Goal: Task Accomplishment & Management: Complete application form

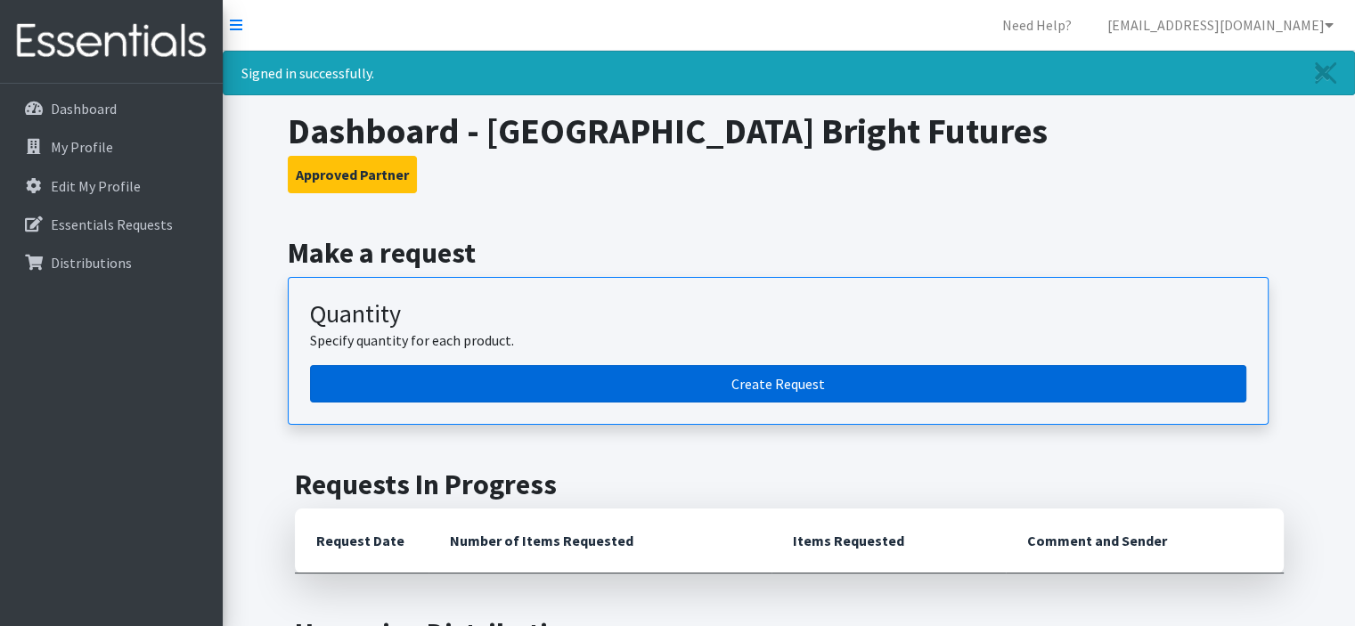
click at [686, 387] on link "Create Request" at bounding box center [778, 383] width 936 height 37
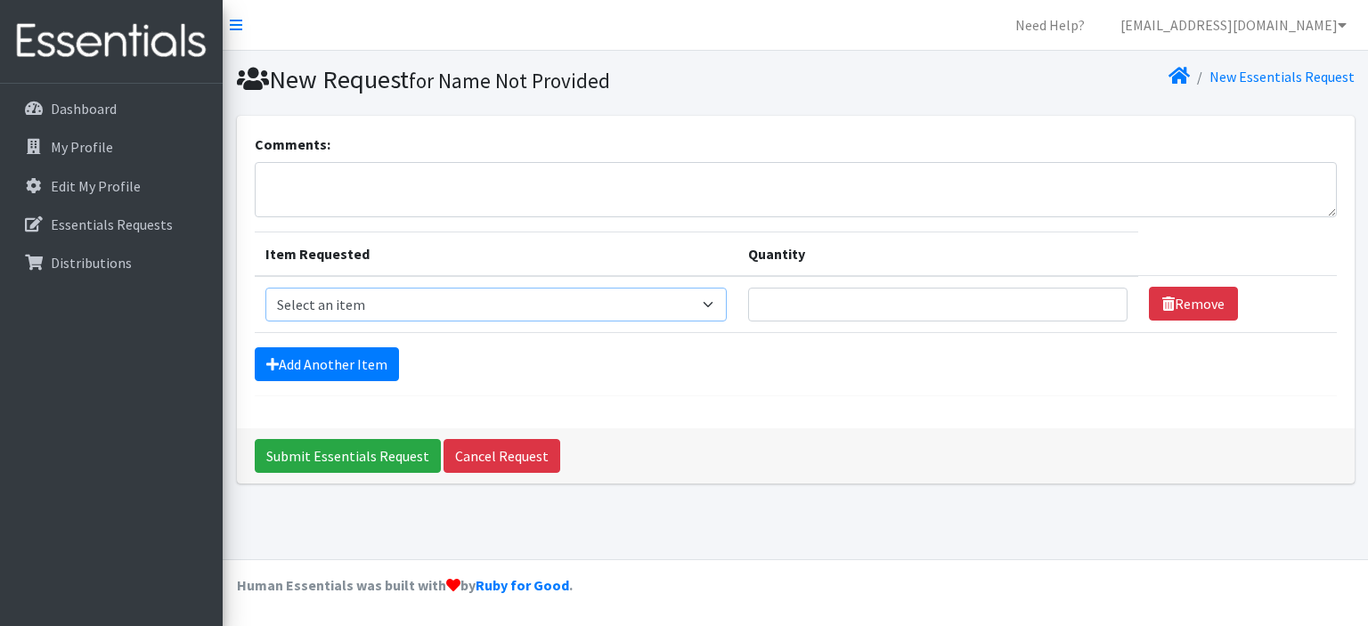
click at [513, 302] on select "Select an item Diapers - Newborn Diapers - Preemie Diapers - Size 1 Diapers - S…" at bounding box center [496, 305] width 462 height 34
click at [753, 425] on div "Comments: Item Requested Quantity Item Requested Select an item Diapers - Newbo…" at bounding box center [796, 272] width 1118 height 313
click at [718, 313] on select "Select an item Diapers - Newborn Diapers - Preemie Diapers - Size 1 Diapers - S…" at bounding box center [496, 305] width 462 height 34
select select "98"
click at [265, 288] on select "Select an item Diapers - Newborn Diapers - Preemie Diapers - Size 1 Diapers - S…" at bounding box center [496, 305] width 462 height 34
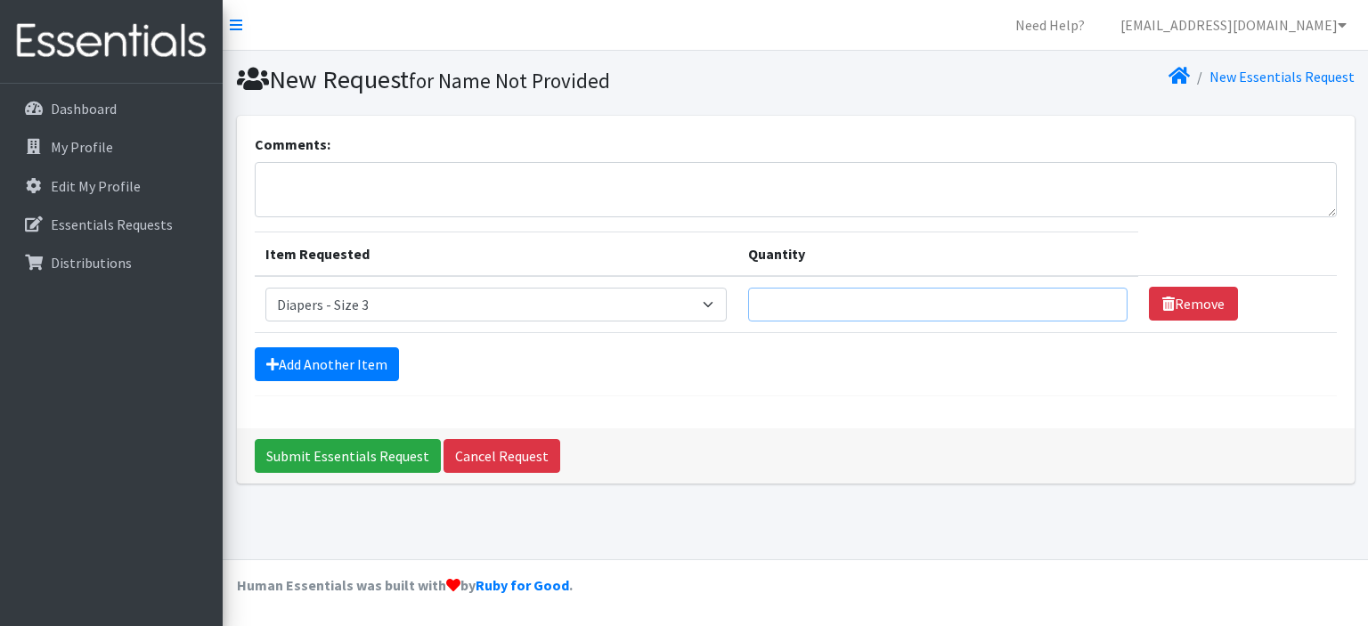
click at [818, 305] on input "Quantity" at bounding box center [937, 305] width 379 height 34
type input "200"
click at [314, 349] on link "Add Another Item" at bounding box center [327, 364] width 144 height 34
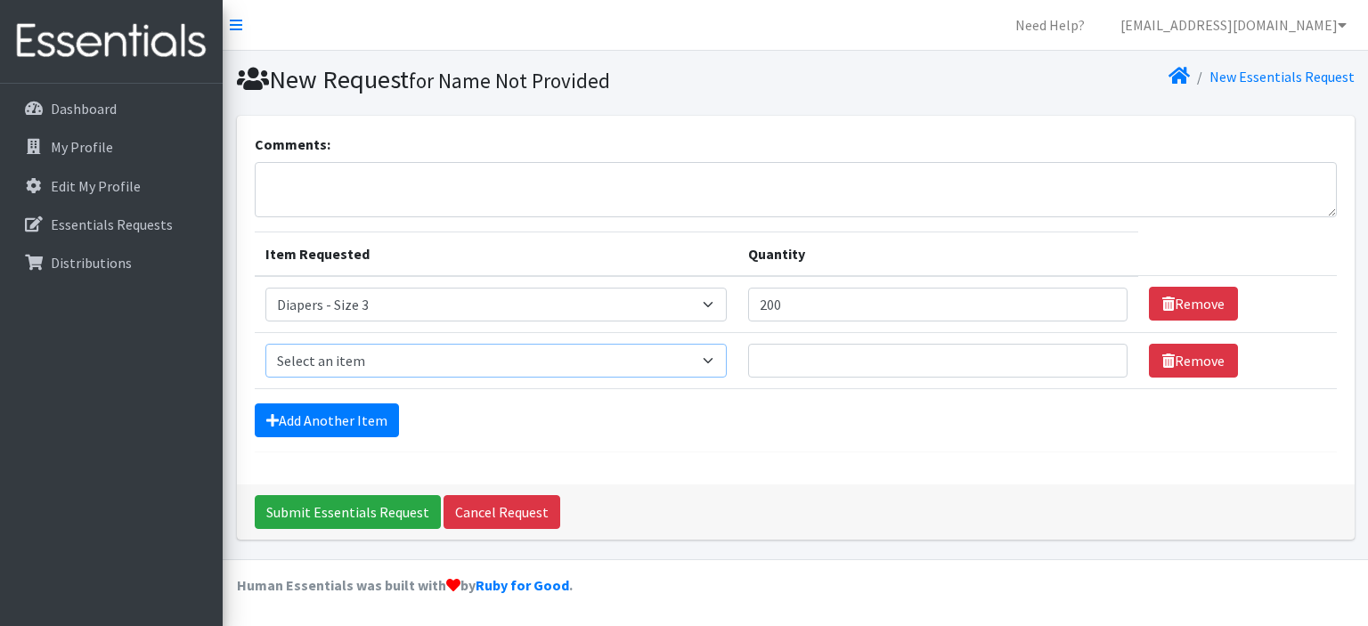
click at [363, 347] on select "Select an item Diapers - Newborn Diapers - Preemie Diapers - Size 1 Diapers - S…" at bounding box center [496, 361] width 462 height 34
select select "73"
click at [265, 344] on select "Select an item Diapers - Newborn Diapers - Preemie Diapers - Size 1 Diapers - S…" at bounding box center [496, 361] width 462 height 34
click at [822, 366] on input "Quantity" at bounding box center [937, 361] width 379 height 34
type input "200"
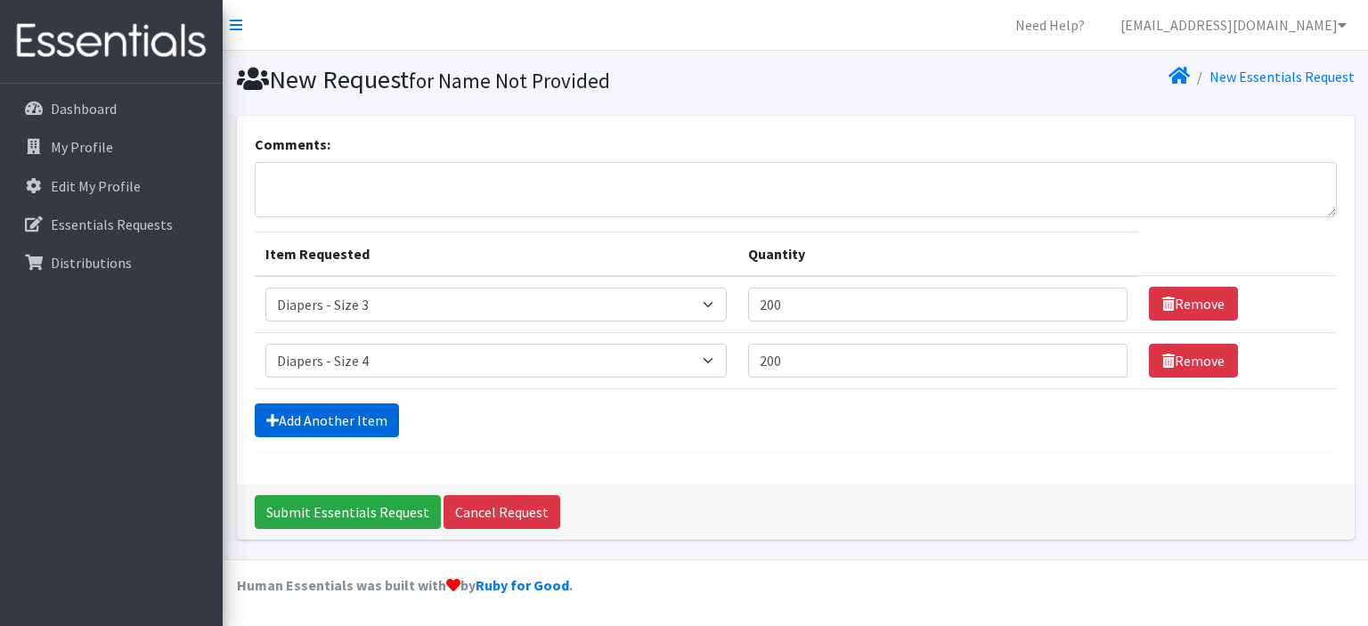
click at [346, 420] on link "Add Another Item" at bounding box center [327, 421] width 144 height 34
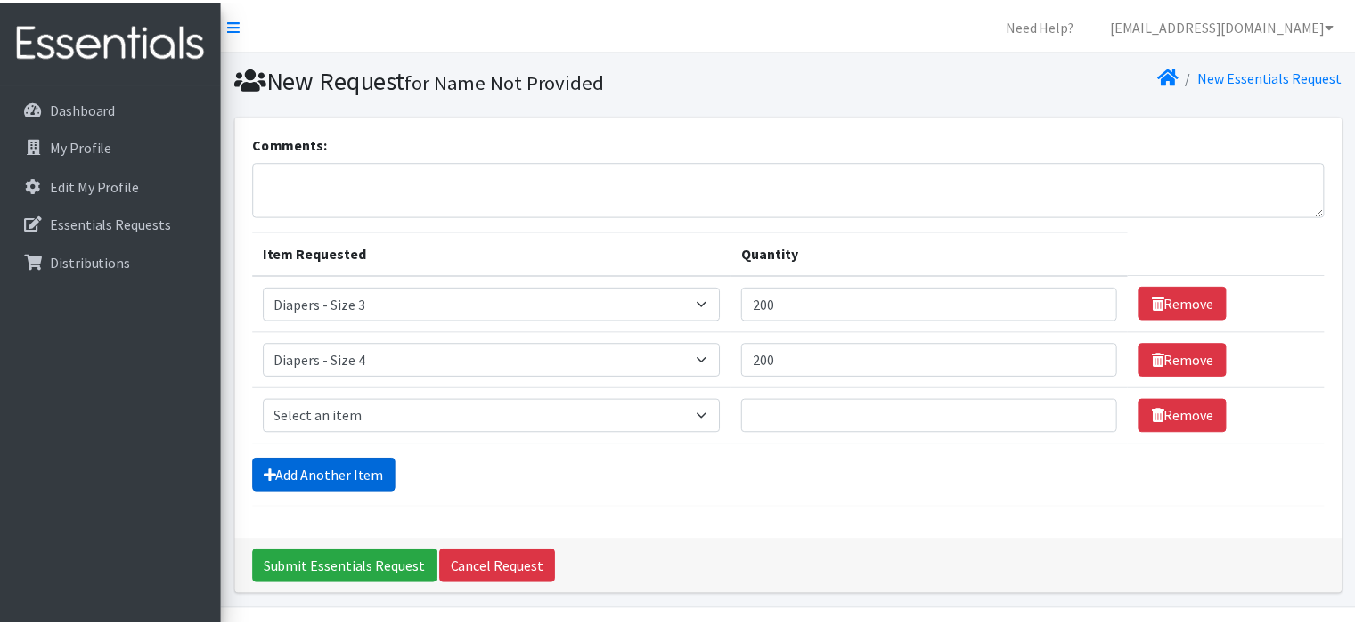
scroll to position [47, 0]
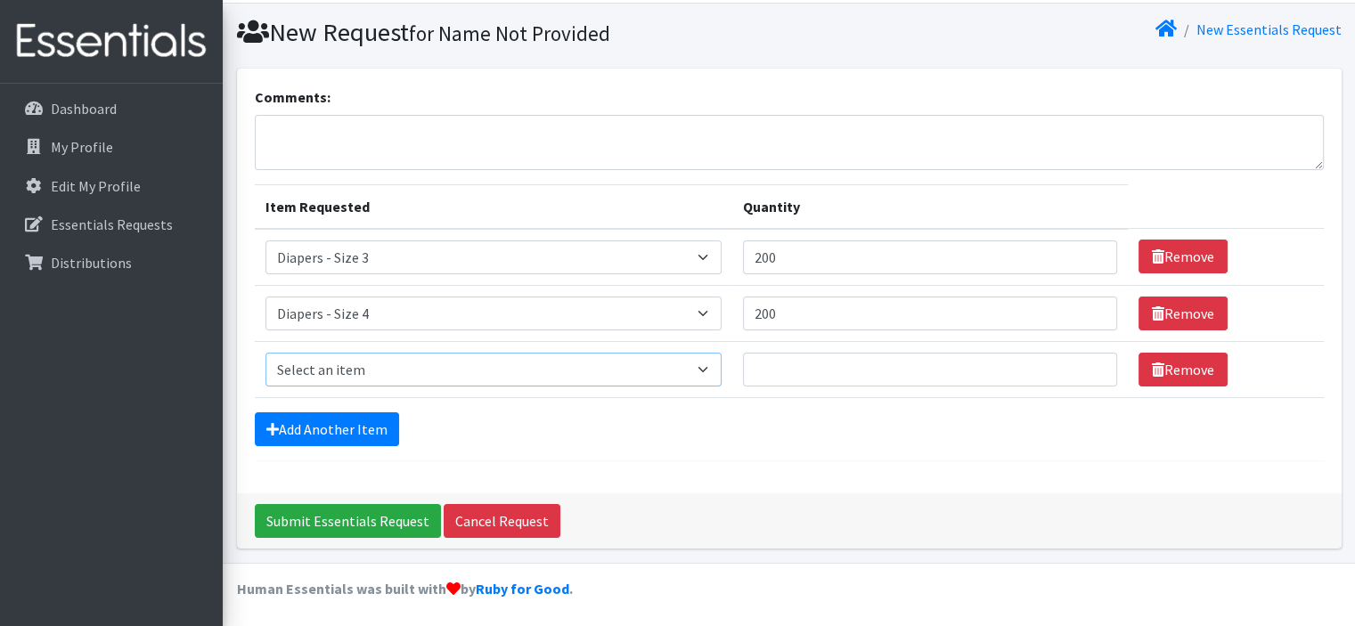
click at [369, 363] on select "Select an item Diapers - Newborn Diapers - Preemie Diapers - Size 1 Diapers - S…" at bounding box center [493, 370] width 456 height 34
select select "74"
click at [265, 353] on select "Select an item Diapers - Newborn Diapers - Preemie Diapers - Size 1 Diapers - S…" at bounding box center [493, 370] width 456 height 34
click at [798, 374] on input "Quantity" at bounding box center [930, 370] width 374 height 34
type input "400"
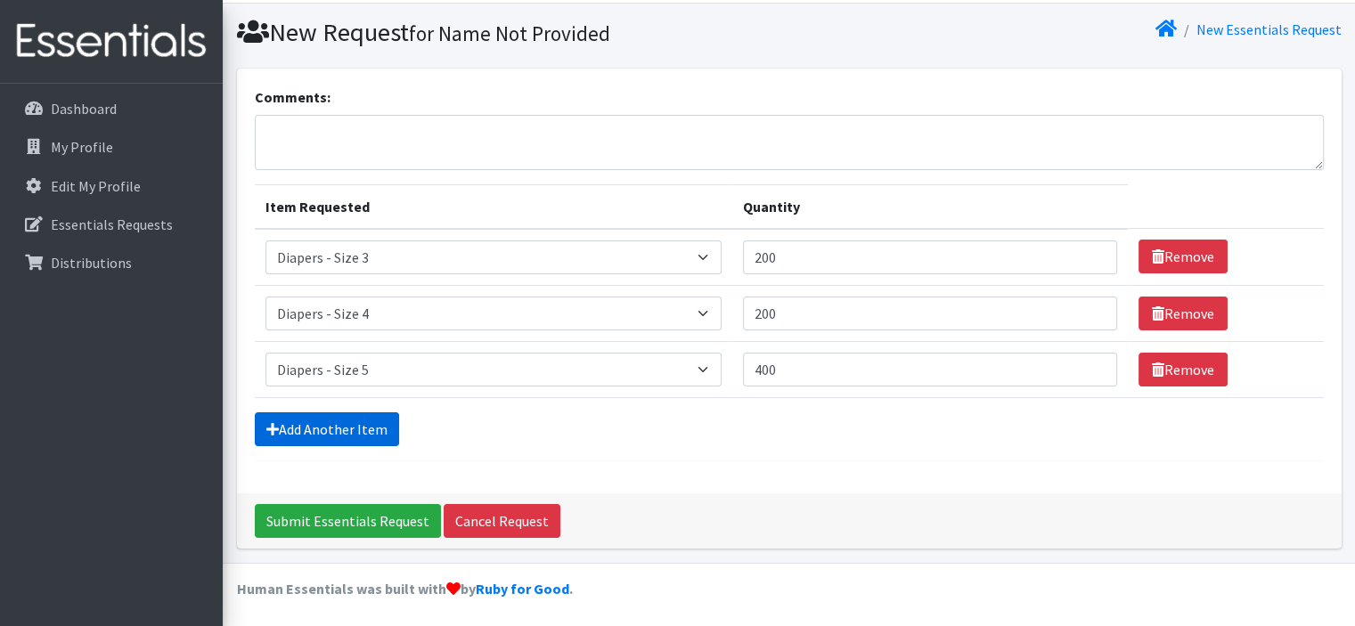
click at [288, 422] on link "Add Another Item" at bounding box center [327, 429] width 144 height 34
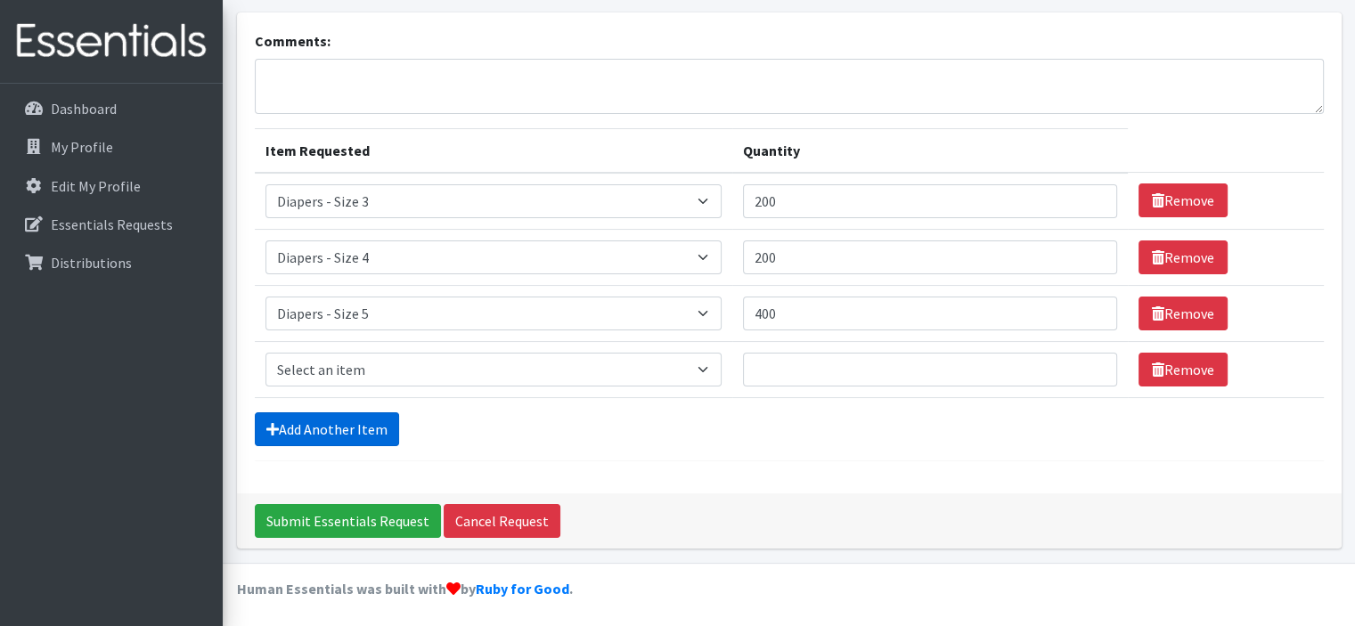
scroll to position [103, 0]
click at [406, 369] on select "Select an item Diapers - Newborn Diapers - Preemie Diapers - Size 1 Diapers - S…" at bounding box center [493, 370] width 456 height 34
select select "75"
click at [265, 353] on select "Select an item Diapers - Newborn Diapers - Preemie Diapers - Size 1 Diapers - S…" at bounding box center [493, 370] width 456 height 34
click at [836, 368] on input "Quantity" at bounding box center [930, 370] width 374 height 34
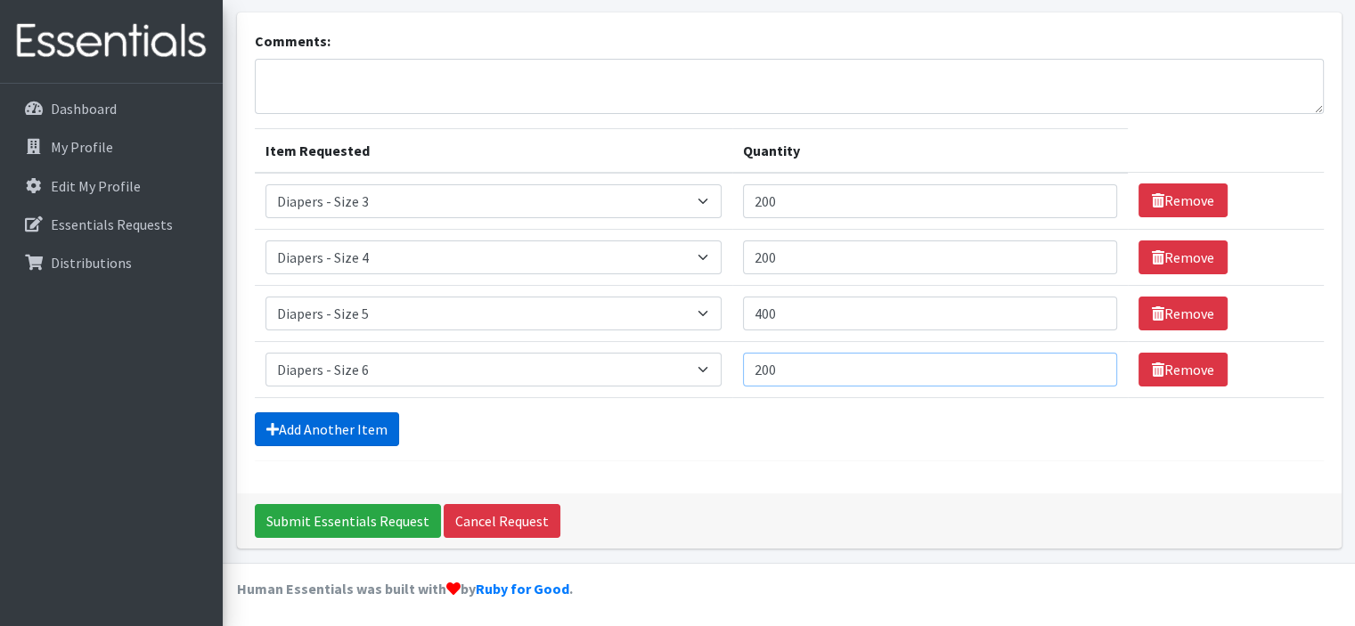
type input "200"
click at [301, 418] on link "Add Another Item" at bounding box center [327, 429] width 144 height 34
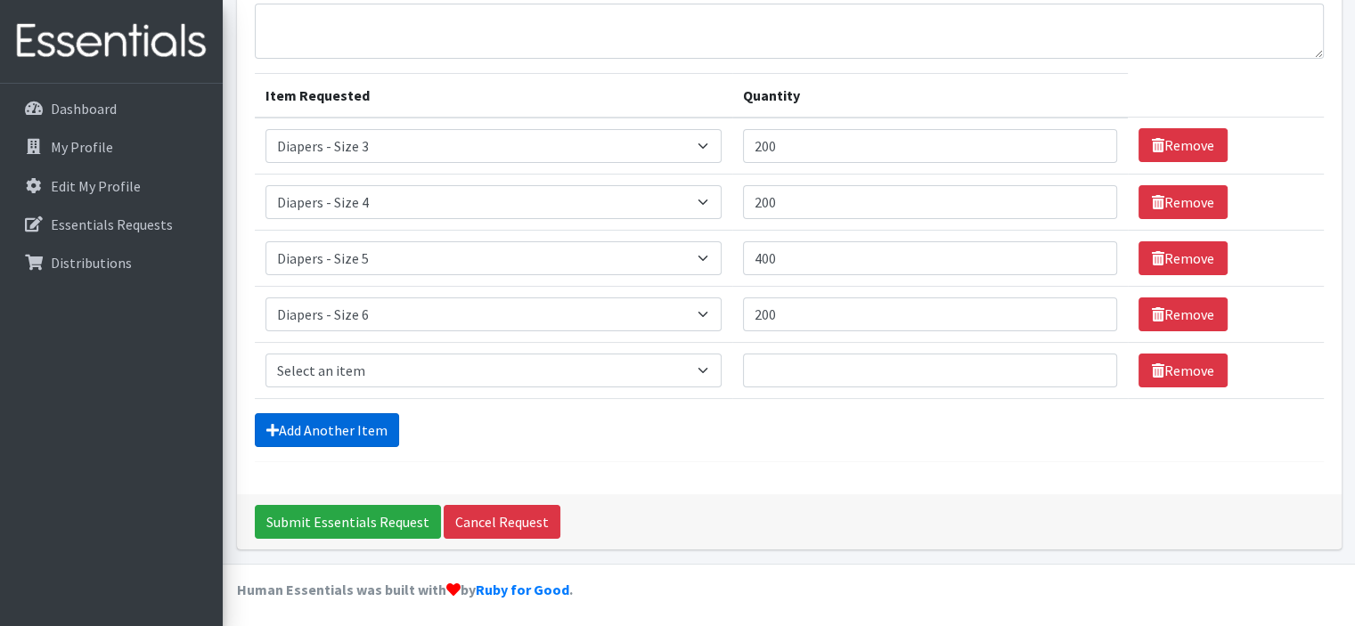
scroll to position [159, 0]
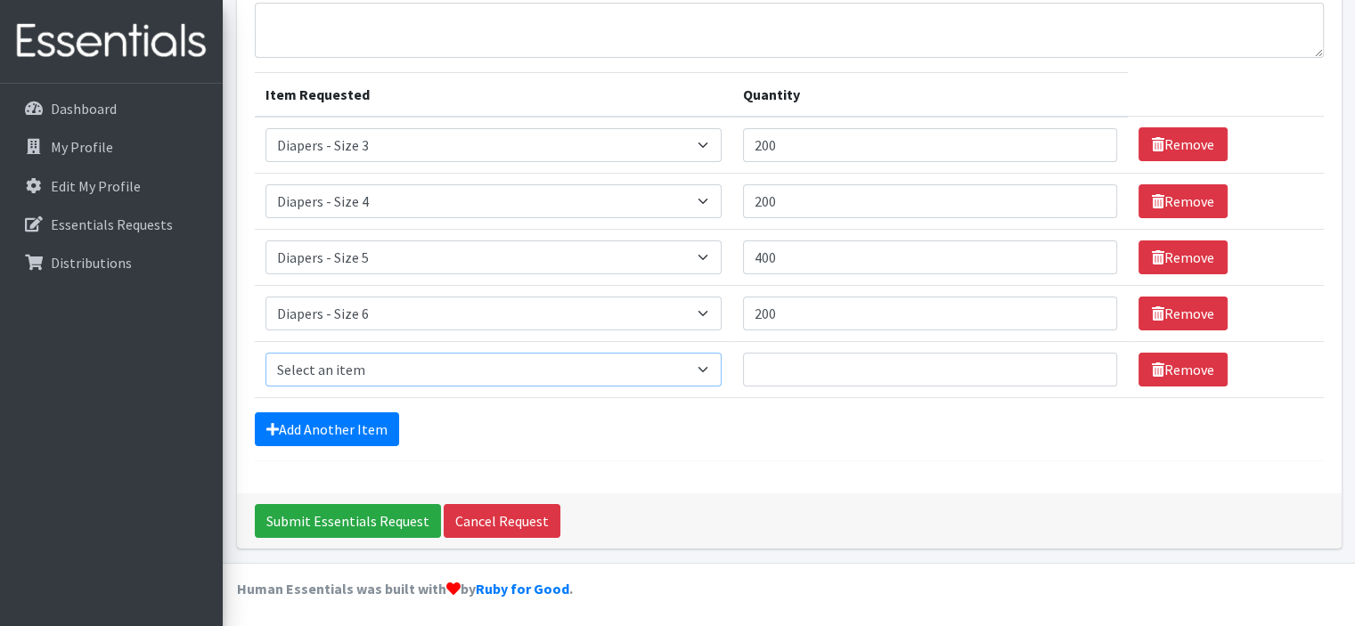
click at [384, 365] on select "Select an item Diapers - Newborn Diapers - Preemie Diapers - Size 1 Diapers - S…" at bounding box center [493, 370] width 456 height 34
select select "1300"
click at [265, 353] on select "Select an item Diapers - Newborn Diapers - Preemie Diapers - Size 1 Diapers - S…" at bounding box center [493, 370] width 456 height 34
click at [809, 372] on input "Quantity" at bounding box center [930, 370] width 374 height 34
type input "60"
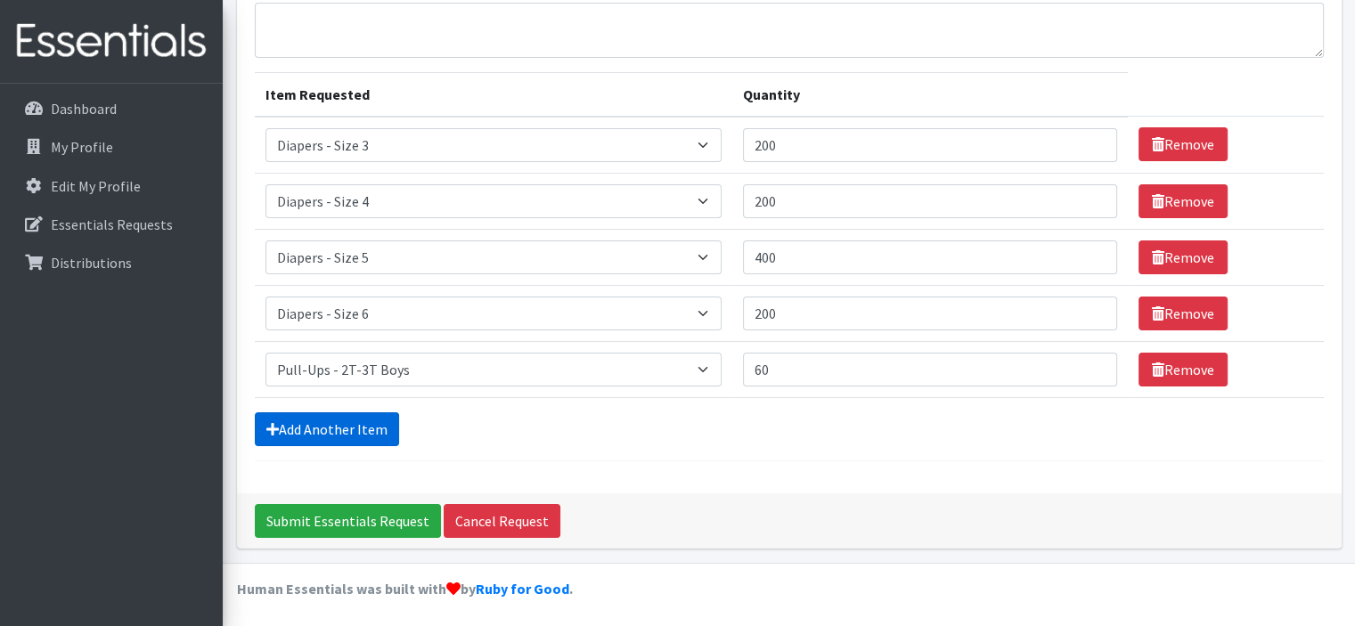
click at [328, 420] on link "Add Another Item" at bounding box center [327, 429] width 144 height 34
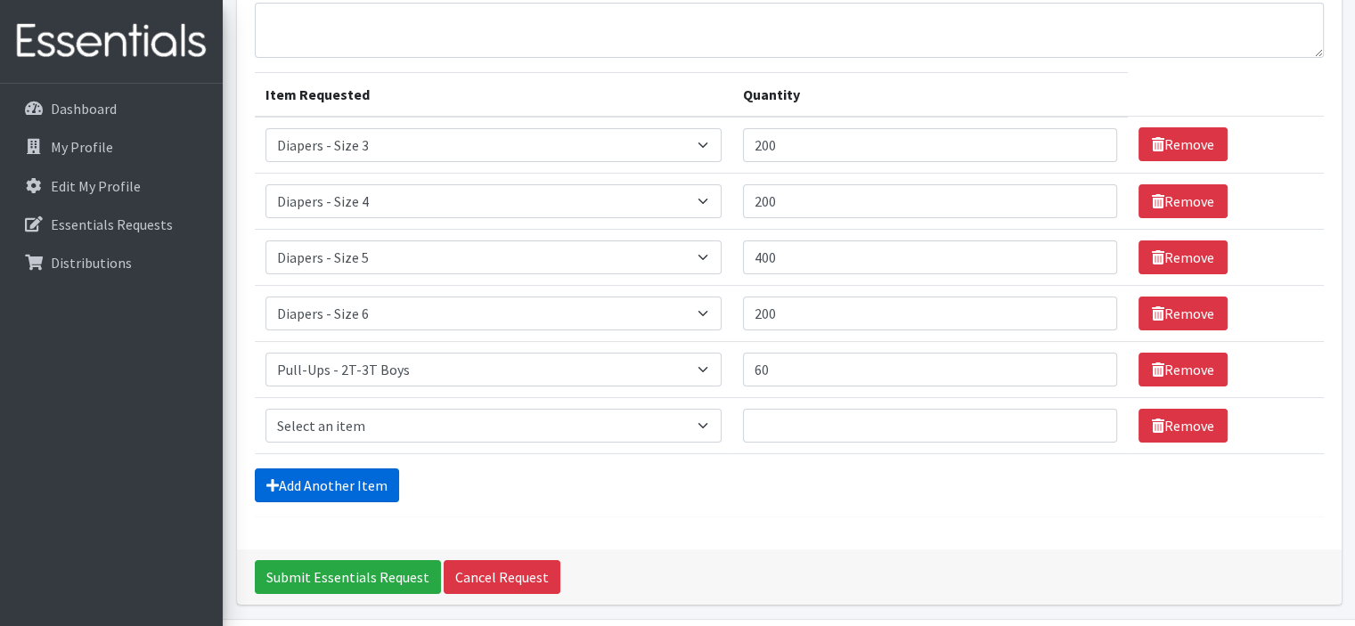
scroll to position [216, 0]
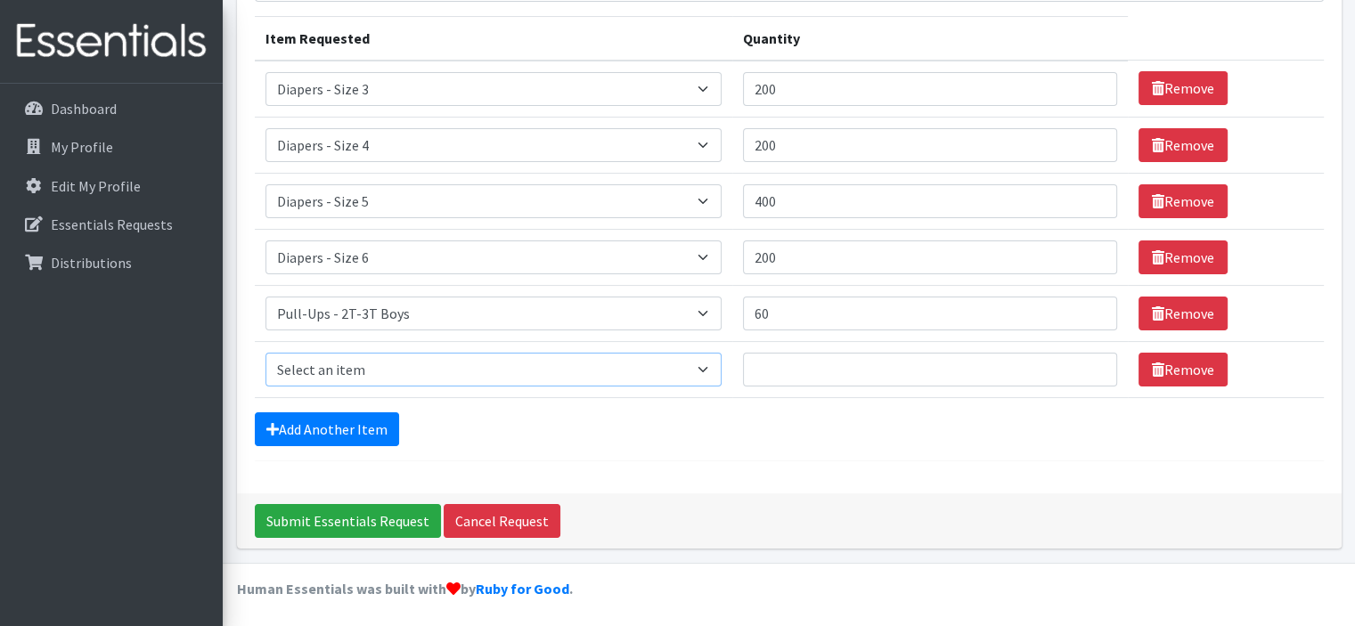
click at [412, 359] on select "Select an item Diapers - Newborn Diapers - Preemie Diapers - Size 1 Diapers - S…" at bounding box center [493, 370] width 456 height 34
select select "9066"
click at [265, 353] on select "Select an item Diapers - Newborn Diapers - Preemie Diapers - Size 1 Diapers - S…" at bounding box center [493, 370] width 456 height 34
click at [837, 358] on input "Quantity" at bounding box center [930, 370] width 374 height 34
type input "20"
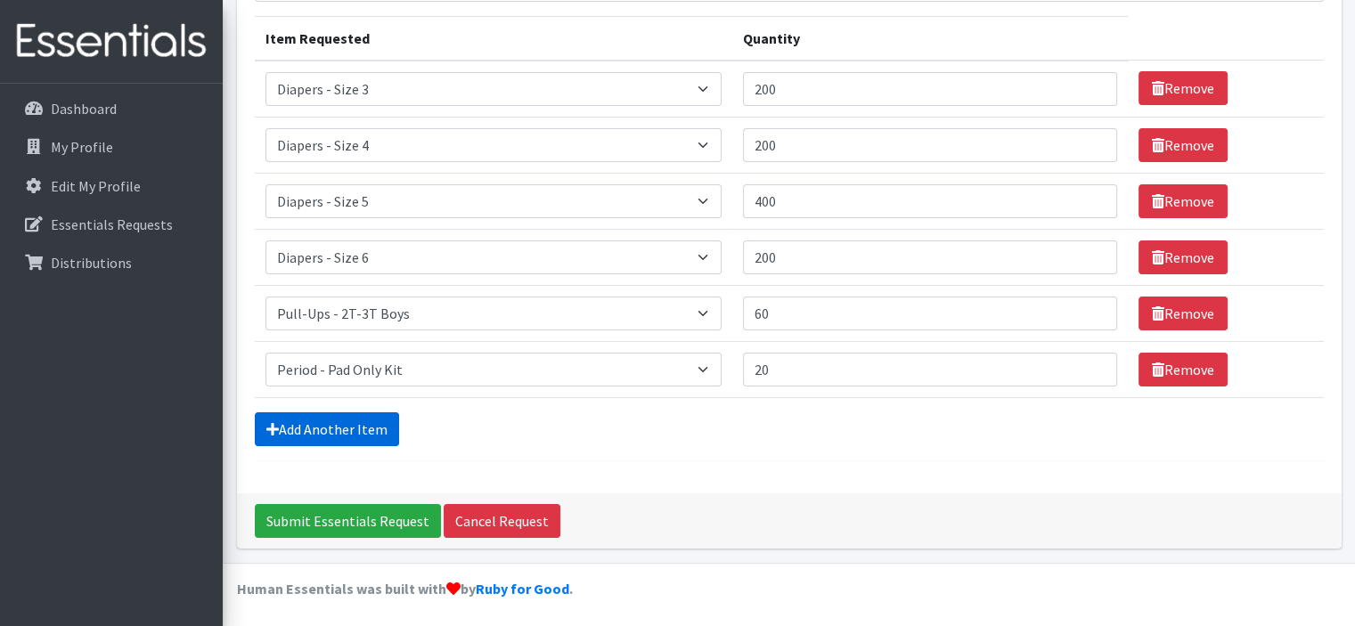
click at [355, 420] on link "Add Another Item" at bounding box center [327, 429] width 144 height 34
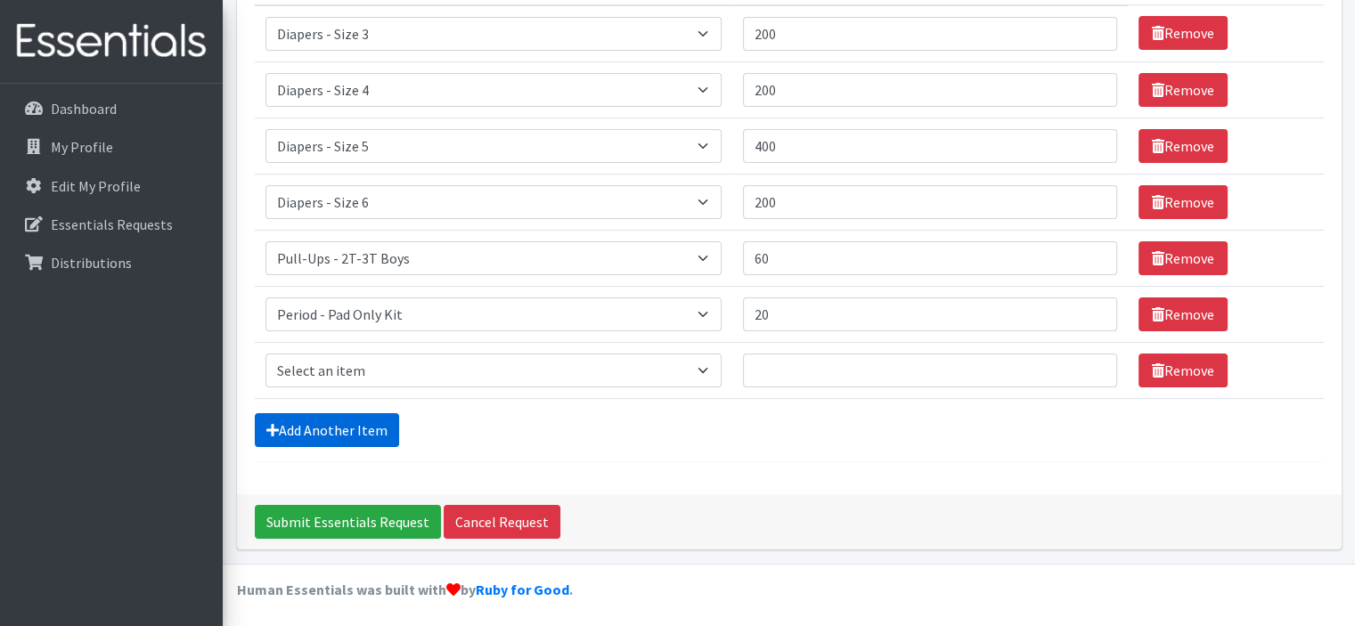
scroll to position [271, 0]
click at [363, 370] on select "Select an item Diapers - Newborn Diapers - Preemie Diapers - Size 1 Diapers - S…" at bounding box center [493, 371] width 456 height 34
select select "9067"
click at [265, 354] on select "Select an item Diapers - Newborn Diapers - Preemie Diapers - Size 1 Diapers - S…" at bounding box center [493, 371] width 456 height 34
click at [812, 371] on input "Quantity" at bounding box center [930, 371] width 374 height 34
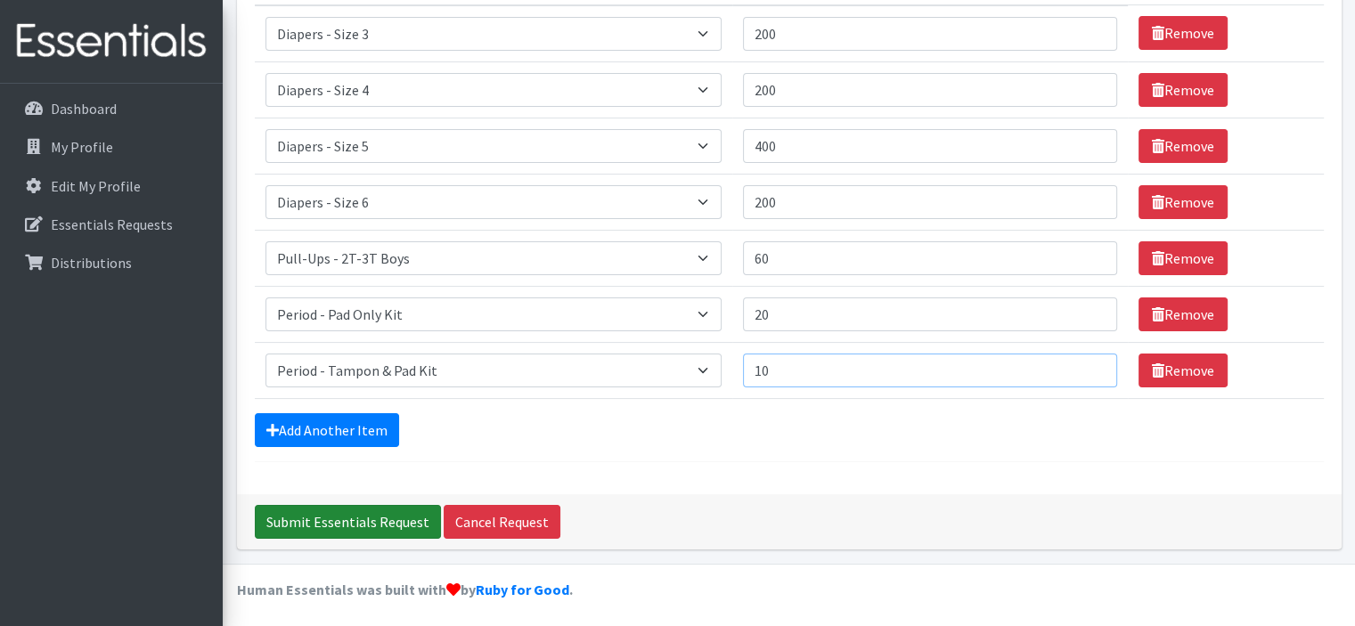
type input "10"
click at [348, 516] on input "Submit Essentials Request" at bounding box center [348, 522] width 186 height 34
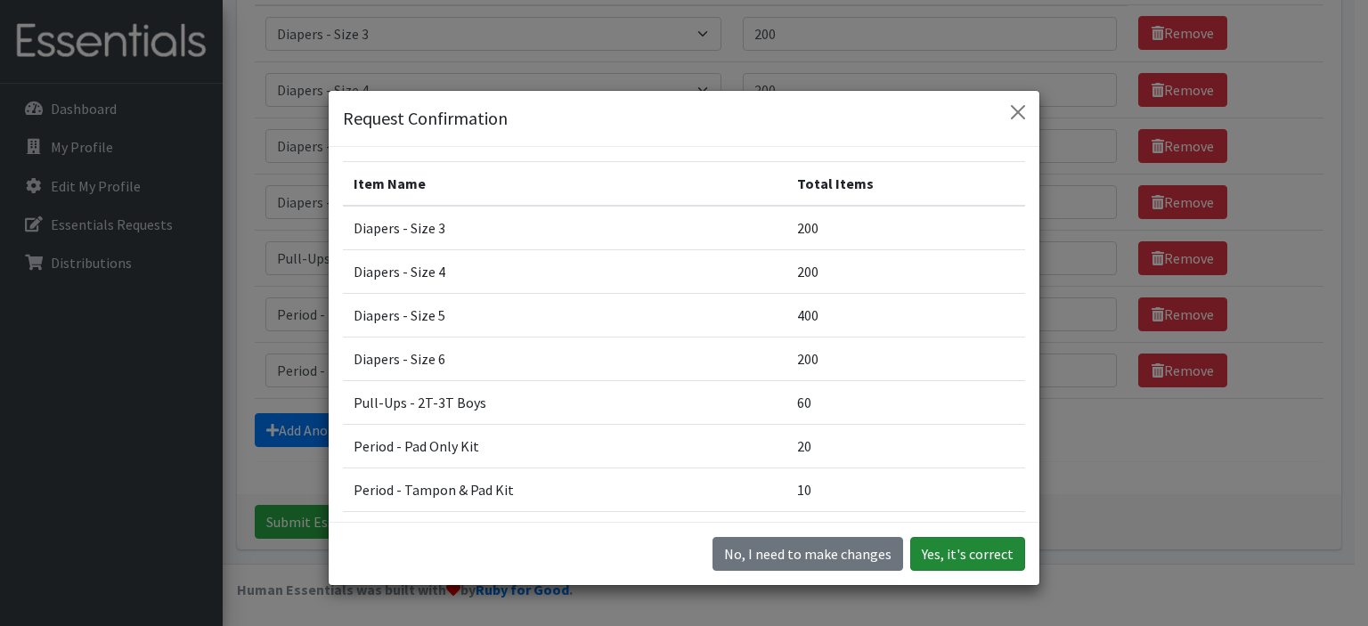
click at [966, 559] on button "Yes, it's correct" at bounding box center [967, 554] width 115 height 34
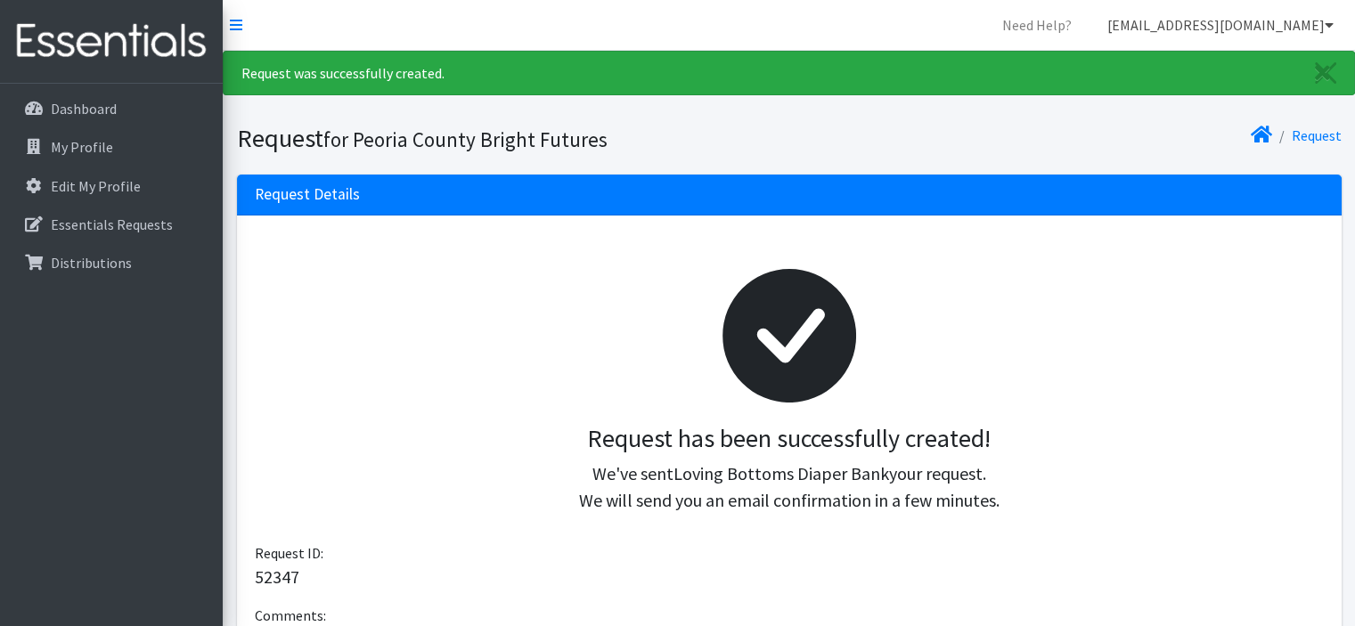
click at [1236, 29] on link "[EMAIL_ADDRESS][DOMAIN_NAME]" at bounding box center [1220, 25] width 255 height 36
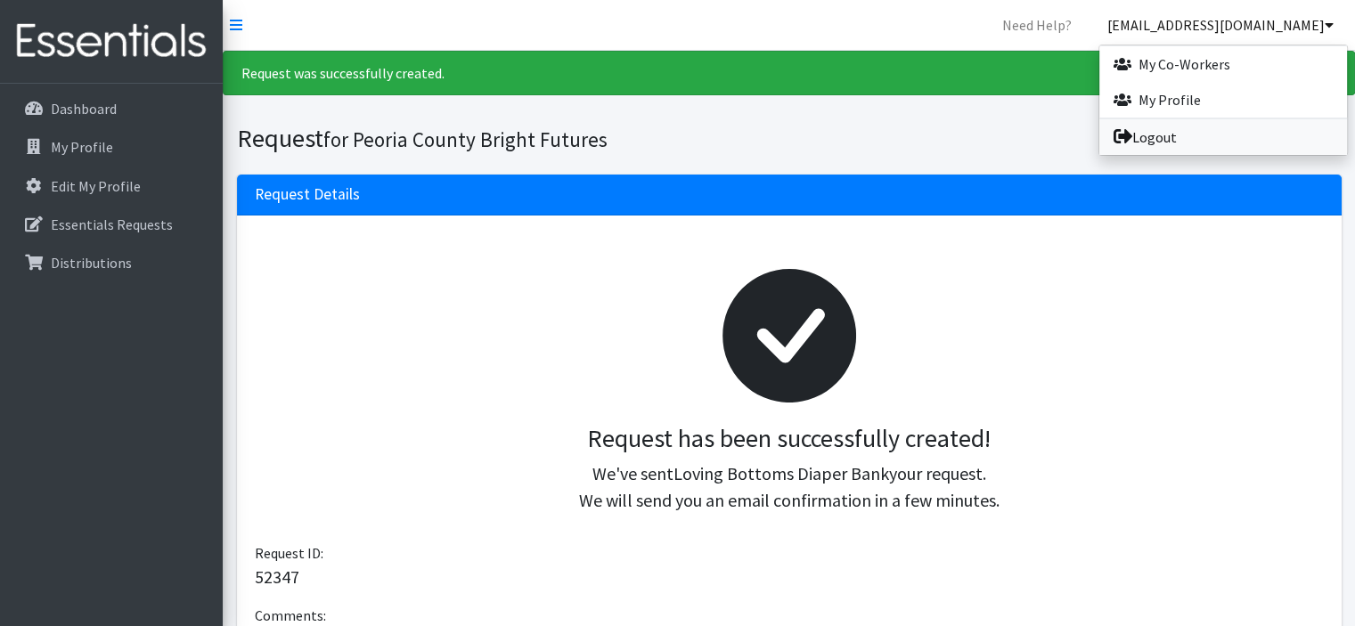
click at [1156, 149] on link "Logout" at bounding box center [1223, 137] width 248 height 36
